Goal: Find specific page/section: Find specific page/section

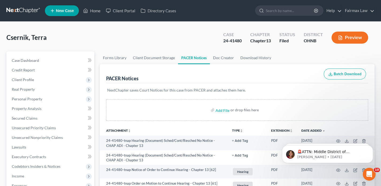
click at [30, 11] on link at bounding box center [23, 11] width 34 height 10
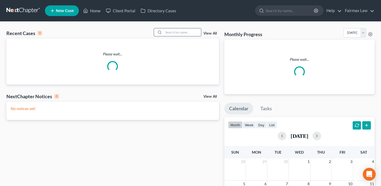
click at [183, 34] on input "search" at bounding box center [182, 32] width 37 height 8
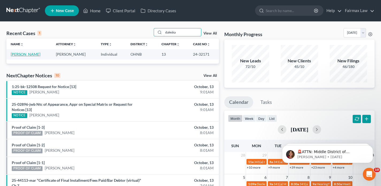
type input "daleska"
click at [30, 56] on link "[PERSON_NAME]" at bounding box center [26, 54] width 30 height 5
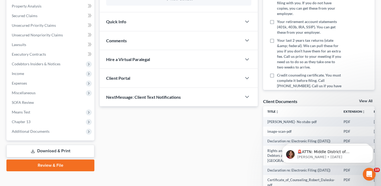
click at [39, 137] on div "Case Dashboard Payments Invoices Payments Payments Credit Report Client Profile…" at bounding box center [50, 45] width 88 height 192
click at [39, 132] on span "Additional Documents" at bounding box center [31, 131] width 38 height 5
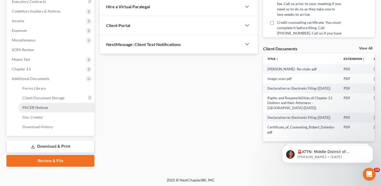
click at [46, 108] on span "PACER Notices" at bounding box center [35, 107] width 26 height 5
